Goal: Information Seeking & Learning: Learn about a topic

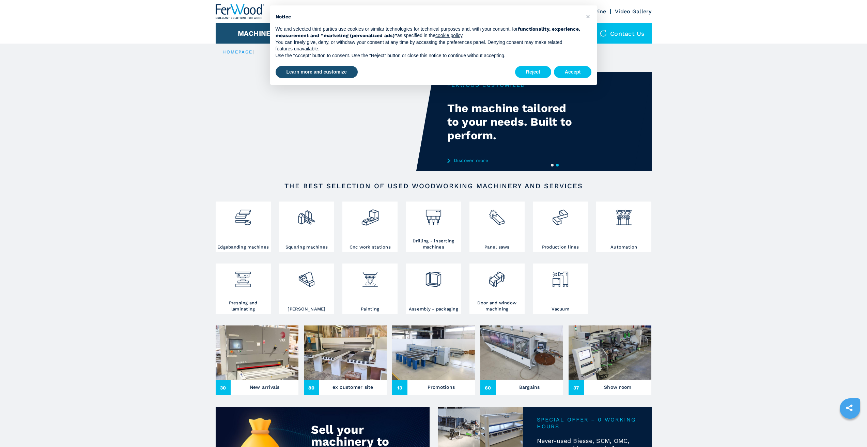
click at [331, 354] on img at bounding box center [345, 353] width 83 height 54
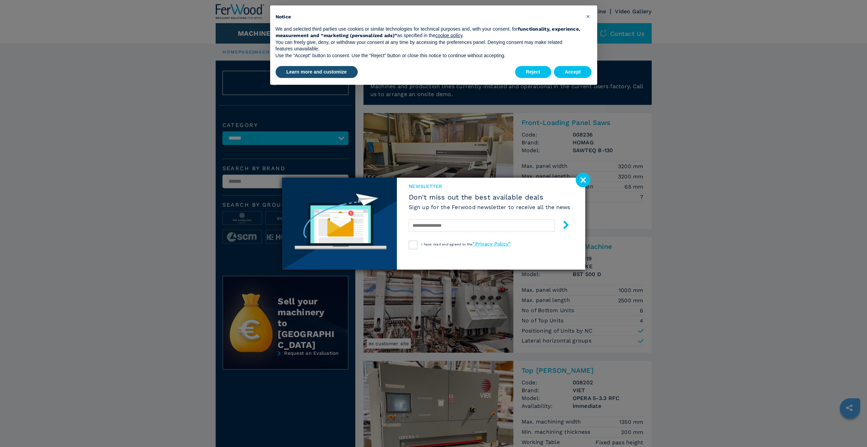
click at [583, 178] on image at bounding box center [582, 180] width 15 height 15
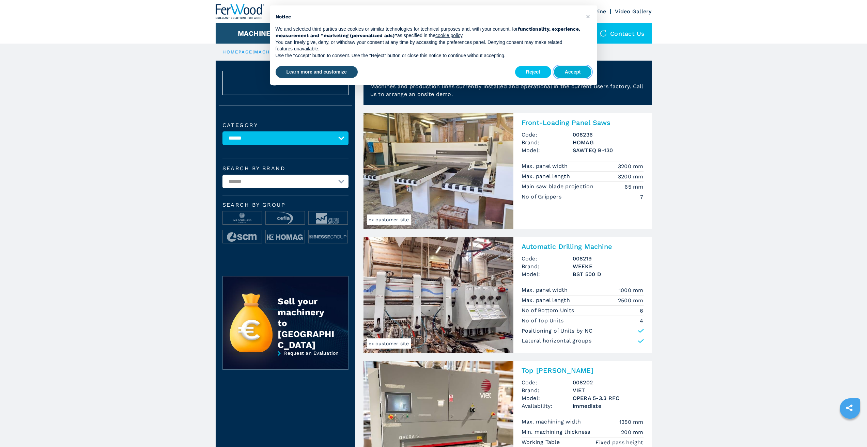
click at [565, 70] on button "Accept" at bounding box center [573, 72] width 38 height 12
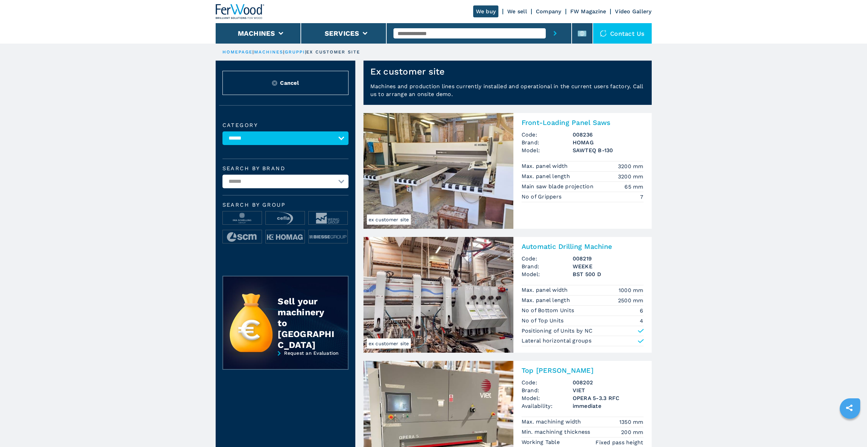
click at [427, 178] on img at bounding box center [438, 171] width 150 height 116
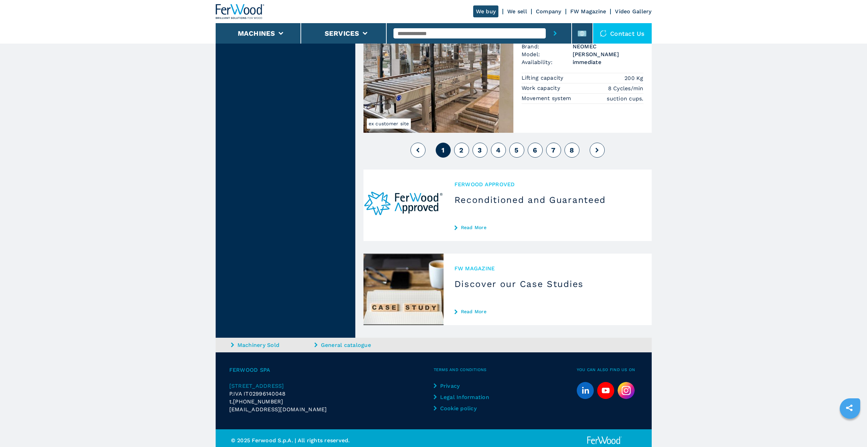
scroll to position [1646, 0]
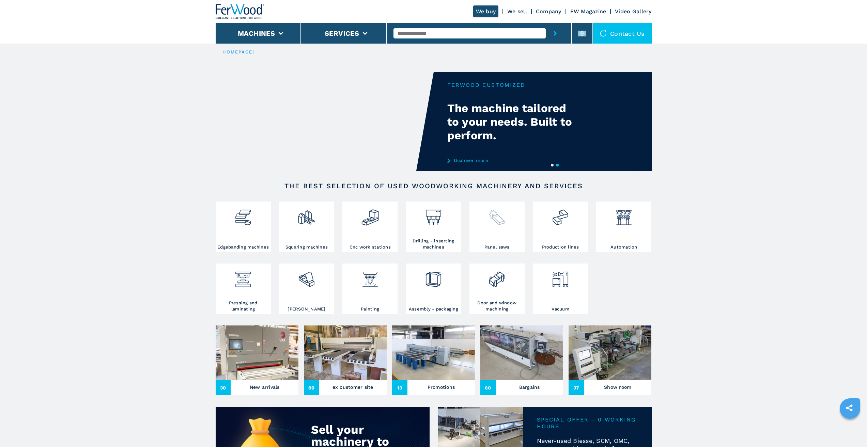
click at [492, 226] on img at bounding box center [497, 214] width 18 height 23
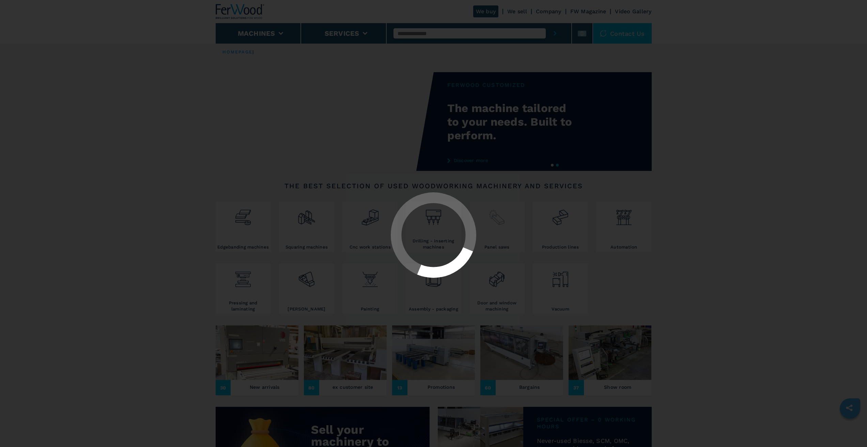
select select "**********"
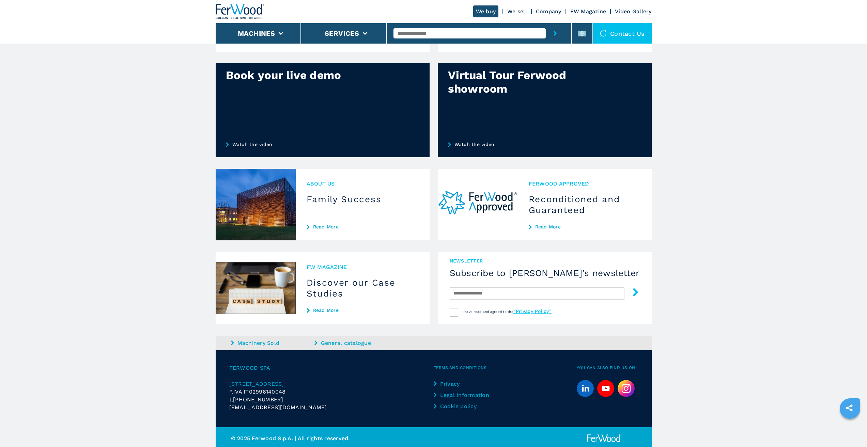
scroll to position [509, 0]
